Goal: Transaction & Acquisition: Purchase product/service

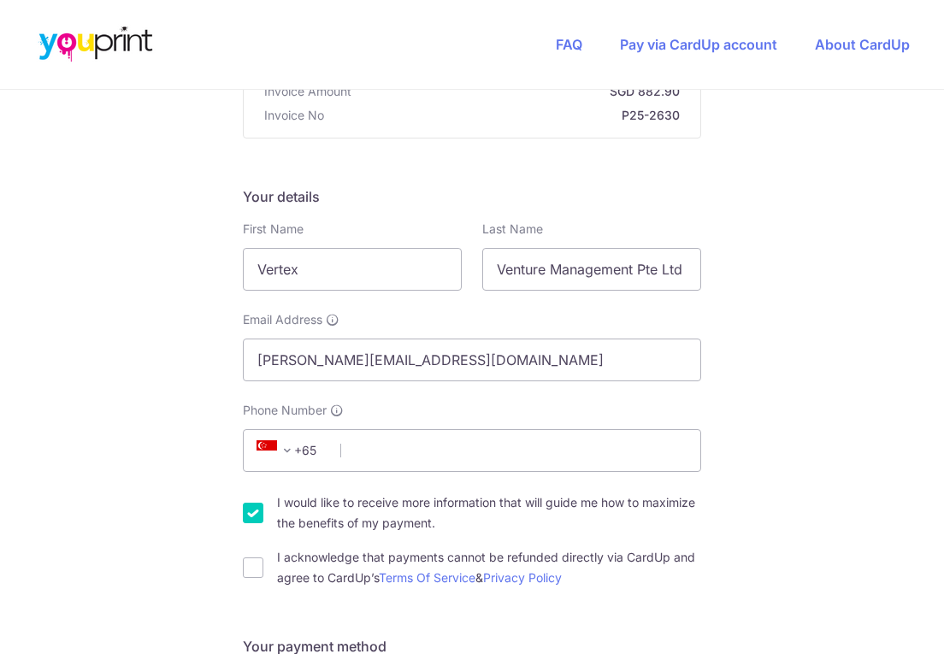
scroll to position [285, 0]
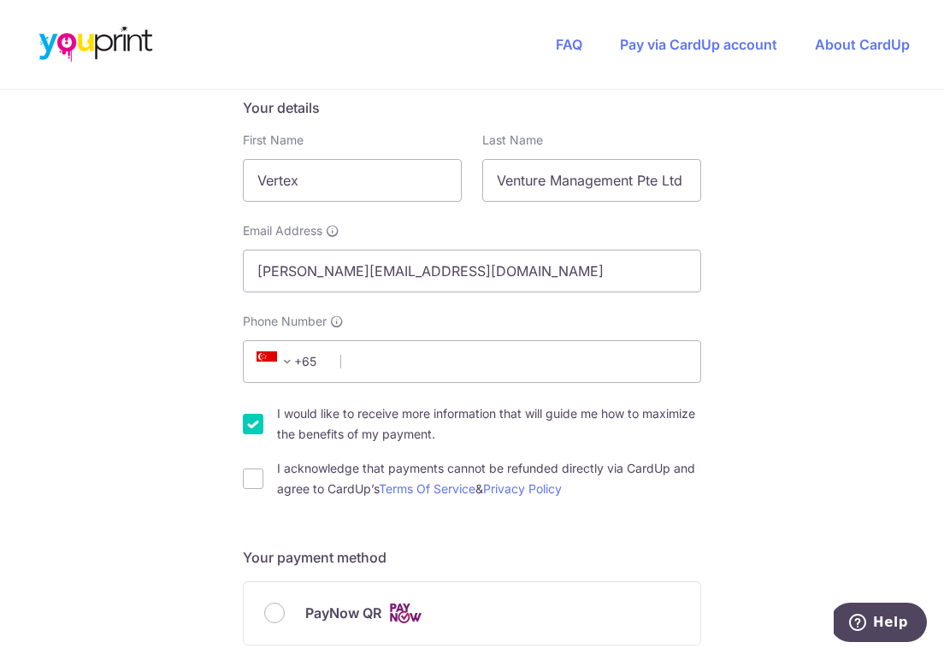
click at [448, 248] on div "Email Address [PERSON_NAME][EMAIL_ADDRESS][DOMAIN_NAME]" at bounding box center [472, 257] width 459 height 70
click at [446, 258] on input "[PERSON_NAME][EMAIL_ADDRESS][DOMAIN_NAME]" at bounding box center [472, 271] width 459 height 43
type input "[EMAIL_ADDRESS][DOMAIN_NAME]"
click at [364, 353] on input "Phone Number" at bounding box center [472, 361] width 459 height 43
type input "96618223"
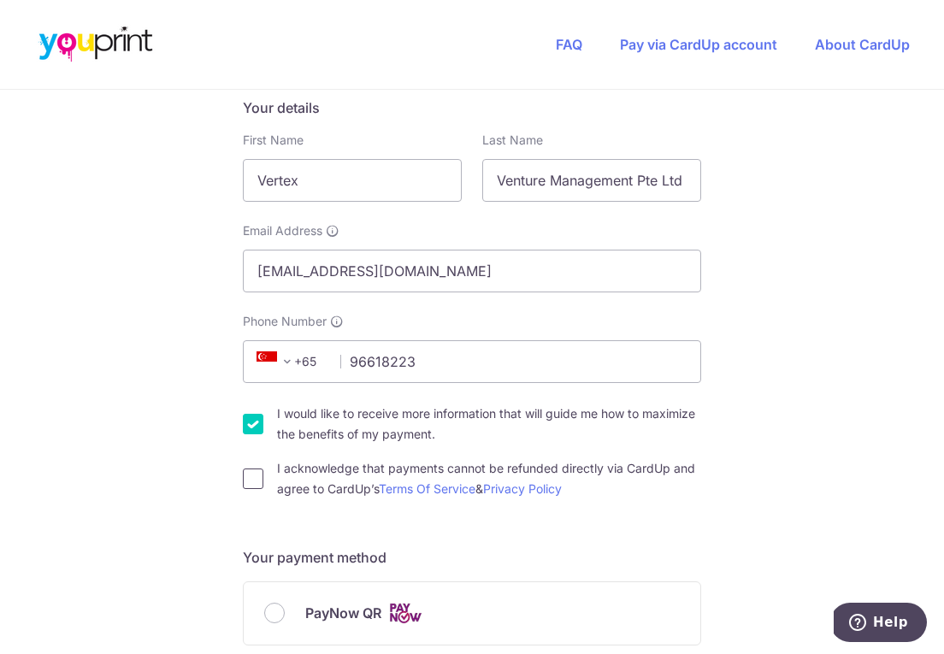
click at [251, 477] on input "I acknowledge that payments cannot be refunded directly via CardUp and agree to…" at bounding box center [253, 479] width 21 height 21
checkbox input "true"
click at [383, 178] on input "Vertex" at bounding box center [352, 180] width 219 height 43
click at [643, 172] on input "Venture Management Pte Ltd" at bounding box center [591, 180] width 219 height 43
click at [297, 191] on input "Vertex" at bounding box center [352, 180] width 219 height 43
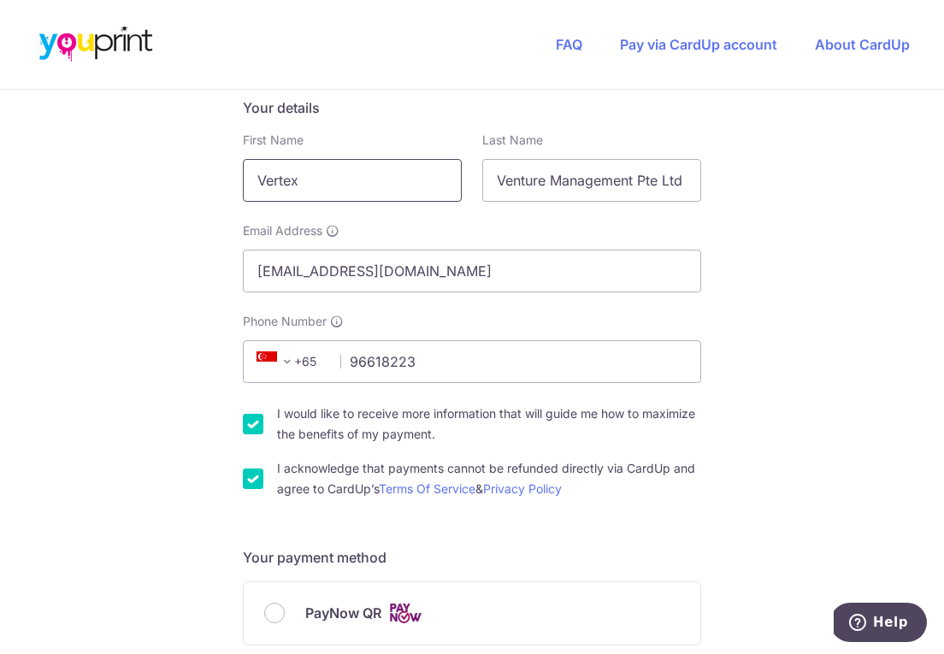
click at [297, 191] on input "Vertex" at bounding box center [352, 180] width 219 height 43
type input "[PERSON_NAME]"
type input "Venture Management Pte Ltd"
click at [515, 184] on input "Venture Management Pte Ltd" at bounding box center [591, 180] width 219 height 43
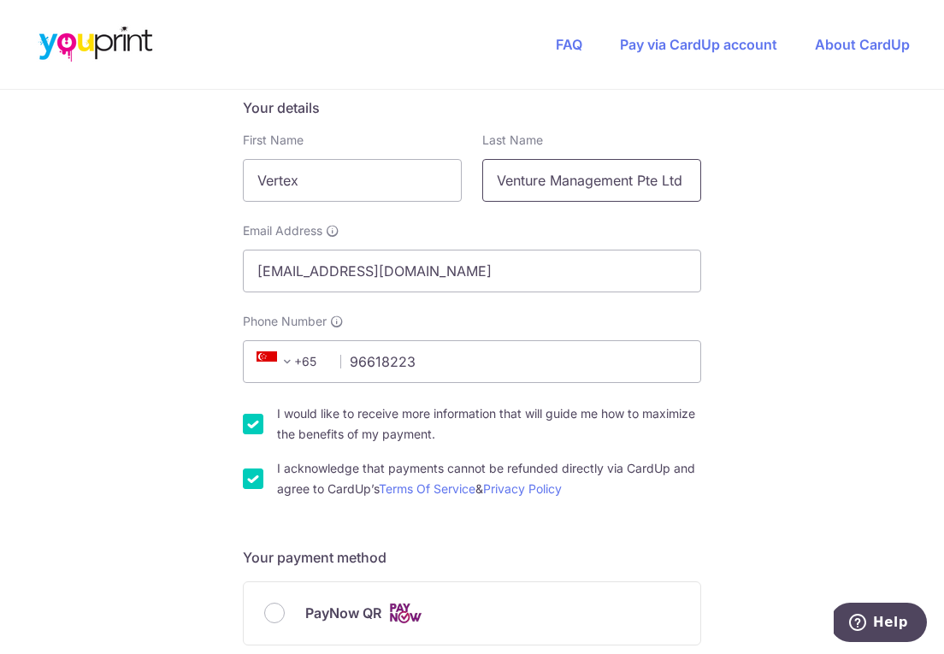
click at [515, 184] on input "Venture Management Pte Ltd" at bounding box center [591, 180] width 219 height 43
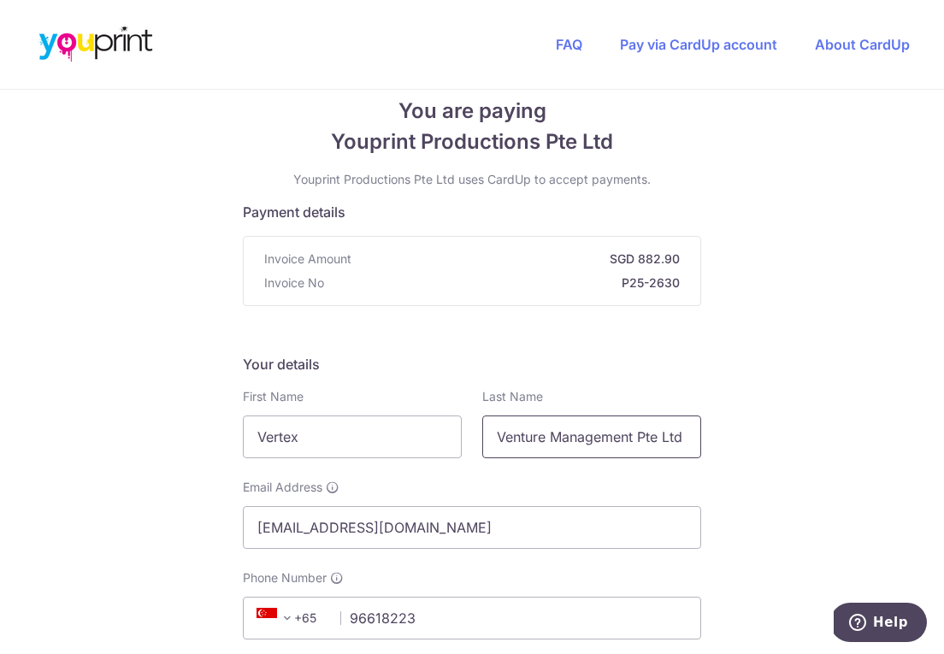
scroll to position [0, 0]
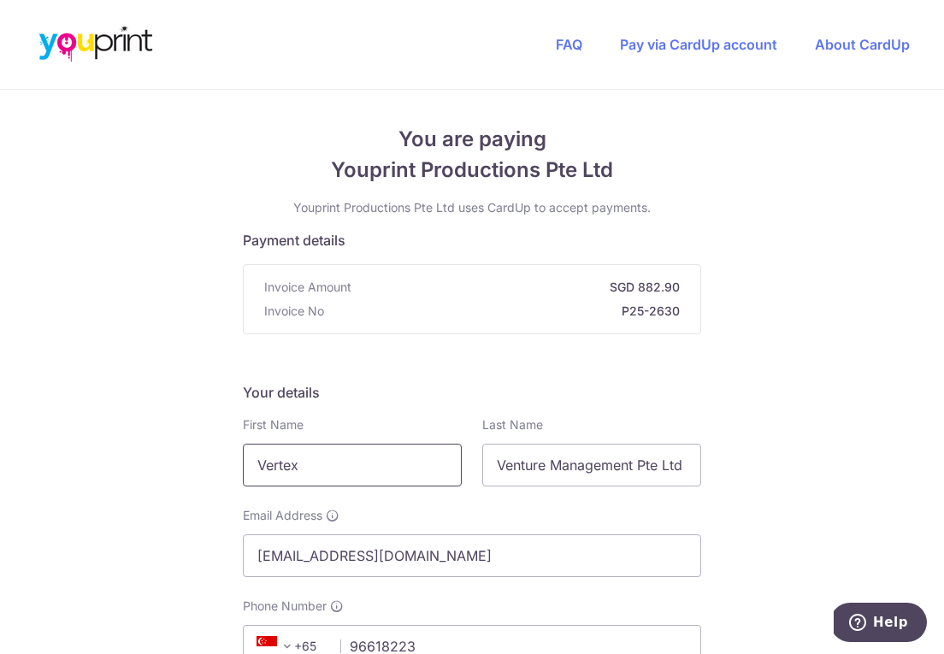
click at [328, 465] on input "Vertex" at bounding box center [352, 465] width 219 height 43
type input "[PERSON_NAME]"
type input "Chua"
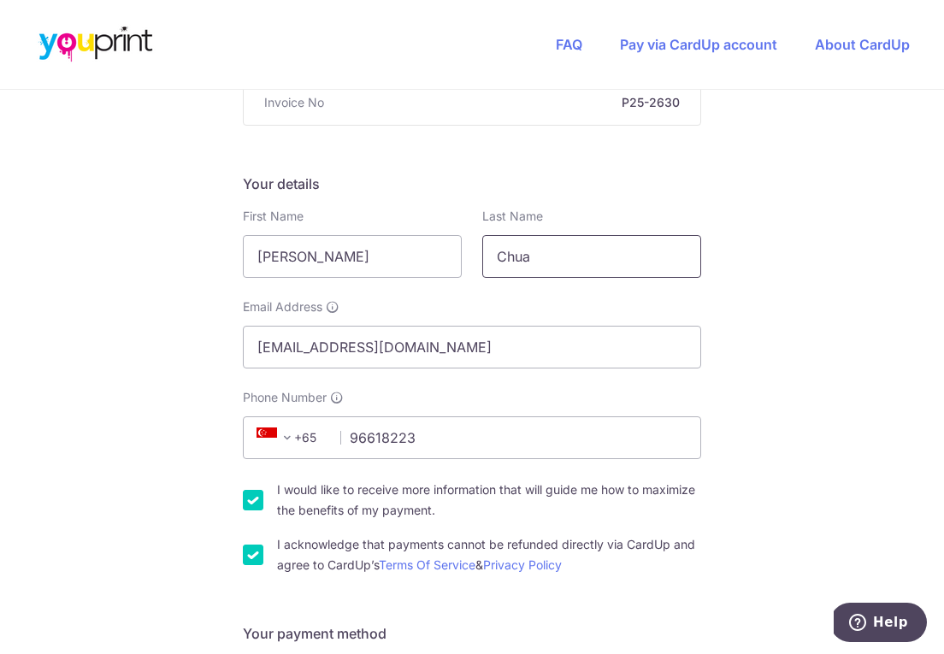
scroll to position [267, 0]
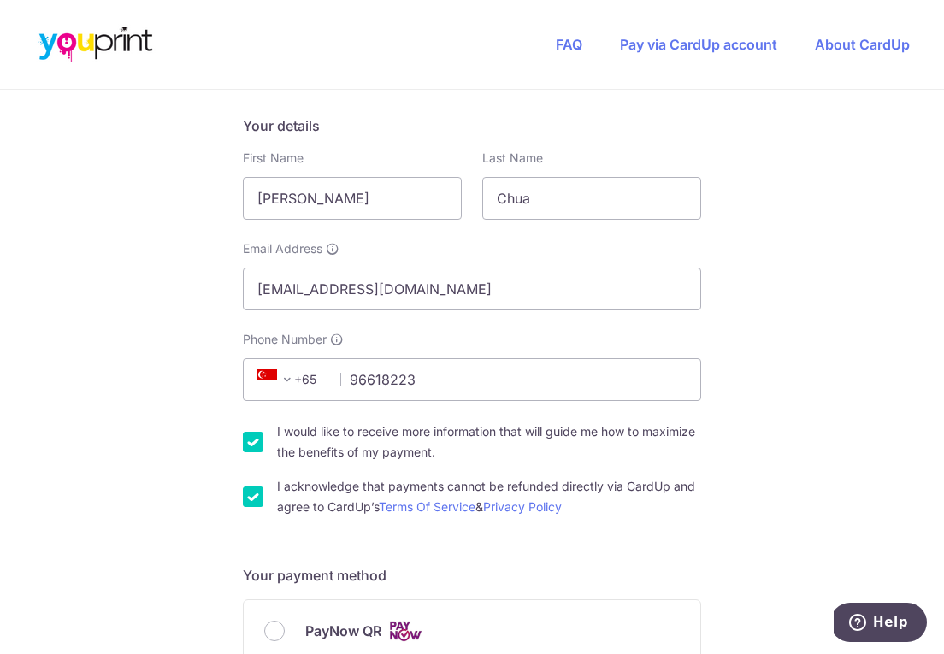
click at [644, 346] on div "You are paying Youprint Productions Pte Ltd Youprint Productions Pte Ltd uses C…" at bounding box center [472, 666] width 944 height 1686
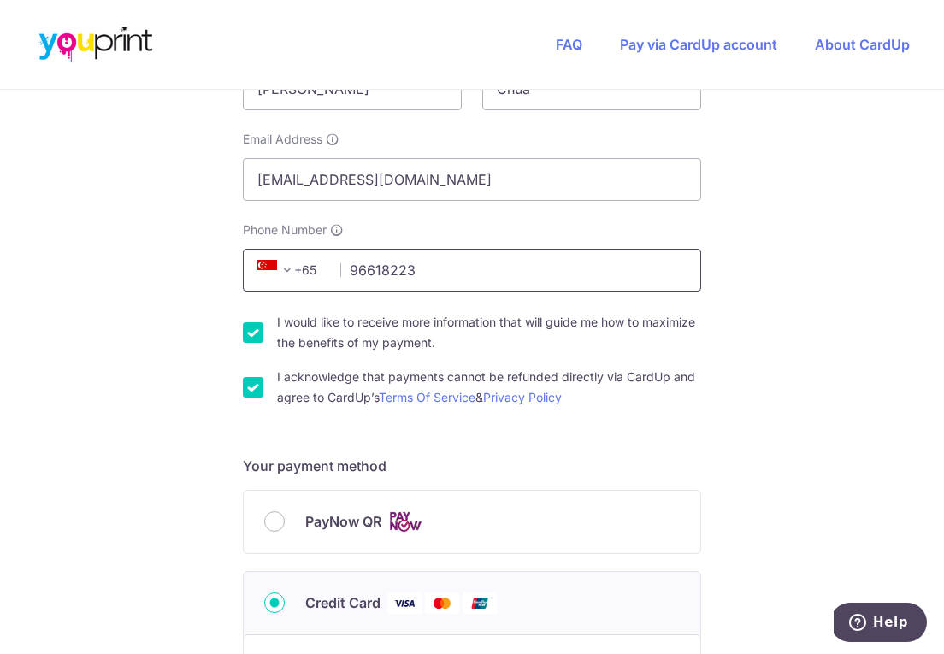
scroll to position [626, 0]
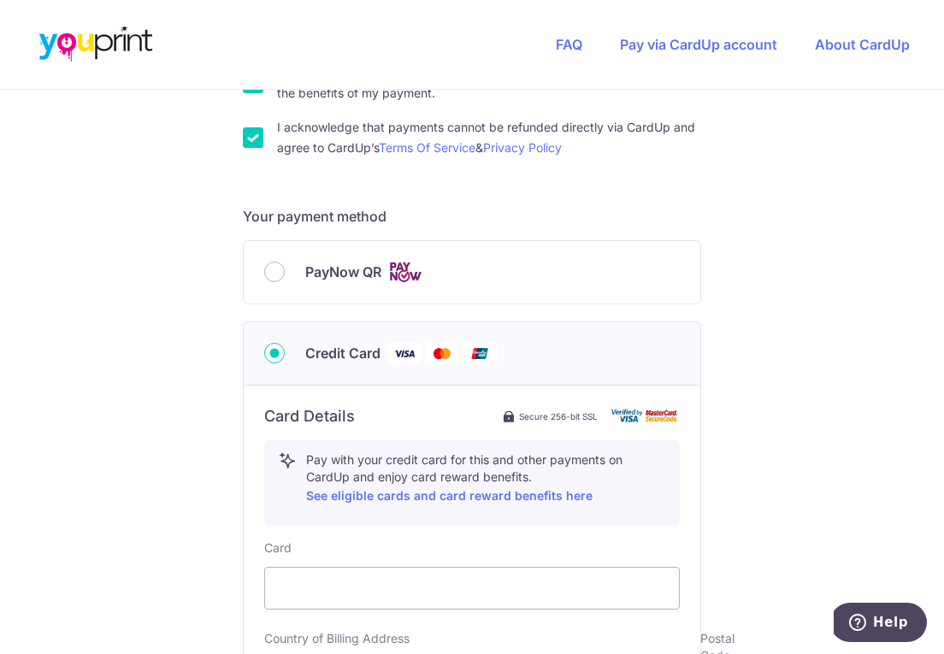
click at [363, 278] on span "PayNow QR" at bounding box center [343, 272] width 76 height 21
click at [285, 278] on input "PayNow QR" at bounding box center [274, 272] width 21 height 21
radio input "true"
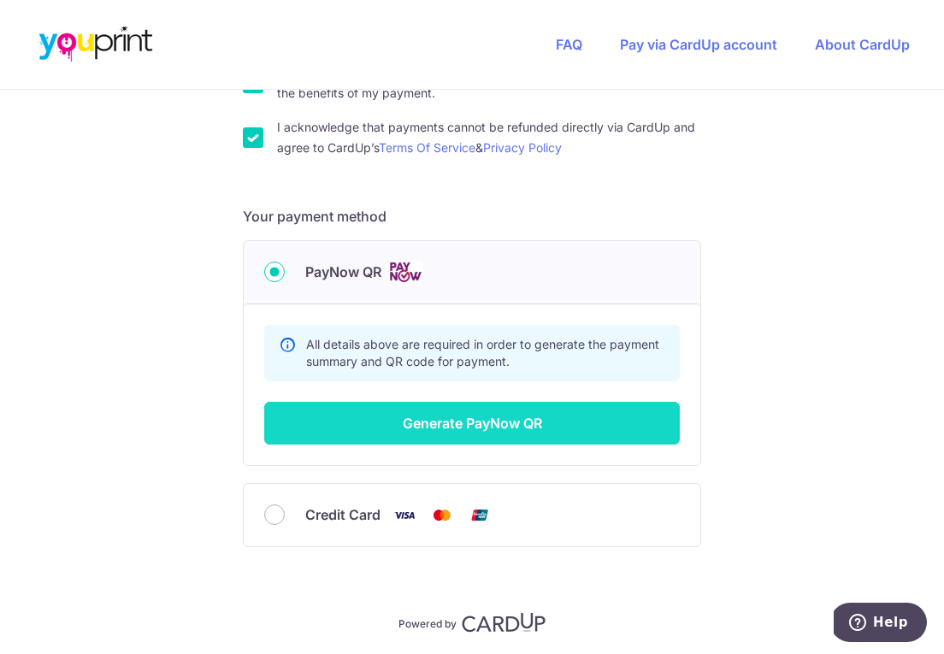
click at [471, 419] on button "Generate PayNow QR" at bounding box center [472, 423] width 416 height 43
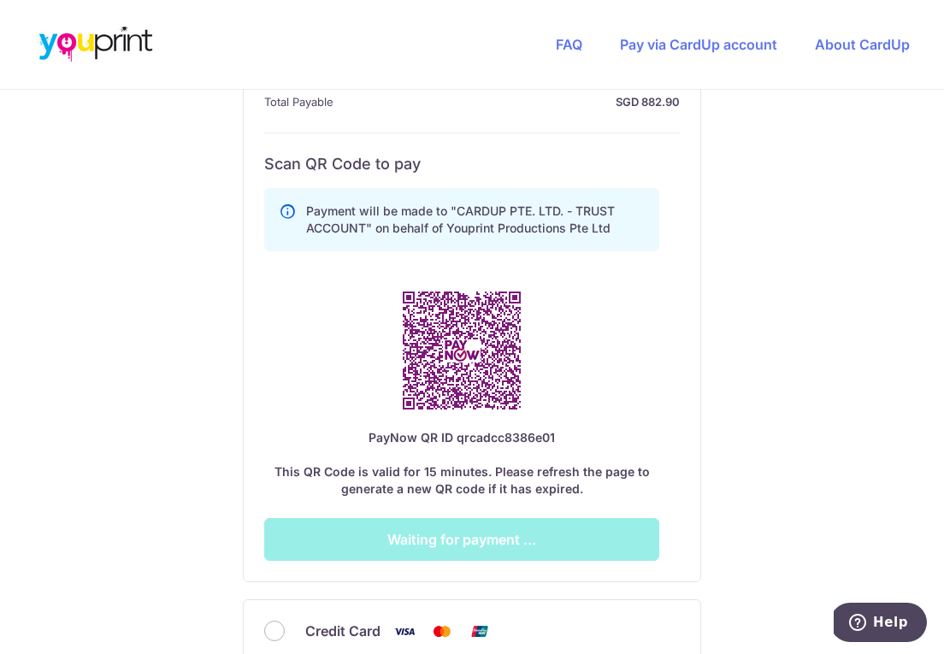
scroll to position [898, 0]
